Goal: Transaction & Acquisition: Book appointment/travel/reservation

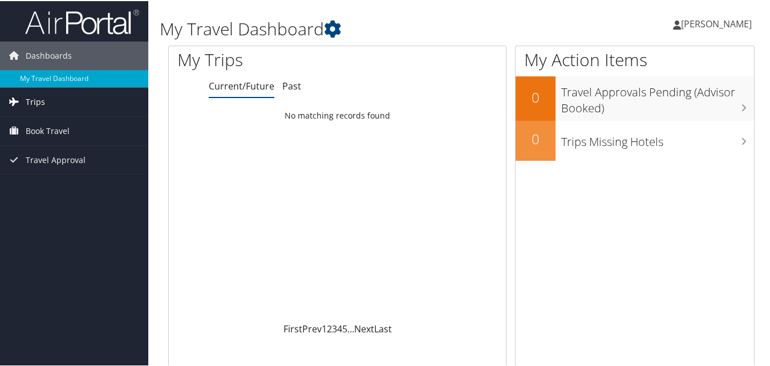
click at [39, 96] on span "Trips" at bounding box center [35, 101] width 19 height 29
click at [43, 179] on span "Book Travel" at bounding box center [48, 181] width 44 height 29
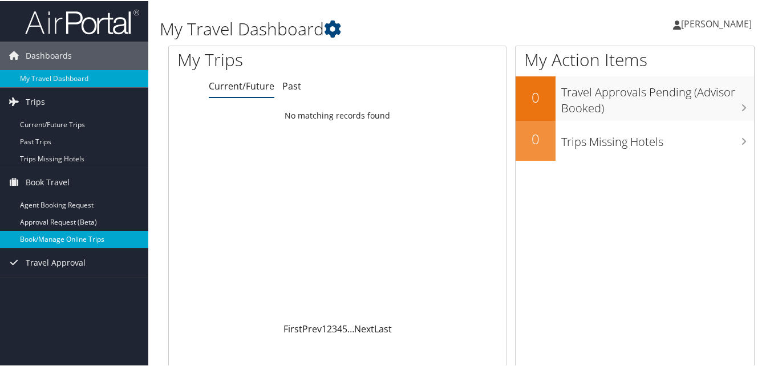
click at [62, 237] on link "Book/Manage Online Trips" at bounding box center [74, 238] width 148 height 17
